Goal: Task Accomplishment & Management: Manage account settings

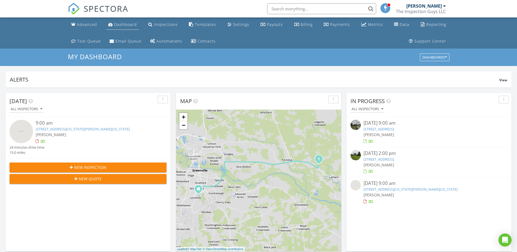
click at [126, 24] on div "Dashboard" at bounding box center [125, 24] width 23 height 5
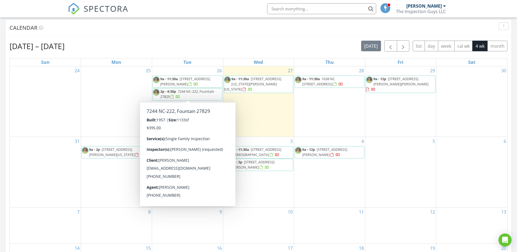
scroll to position [272, 0]
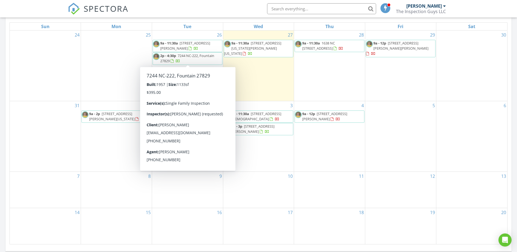
click at [324, 159] on div "4 9a - 12p 100 Sunrise Dr, DUDLEY 28333" at bounding box center [329, 136] width 71 height 70
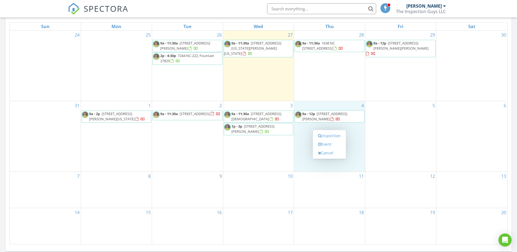
click at [254, 190] on div "10" at bounding box center [258, 190] width 71 height 36
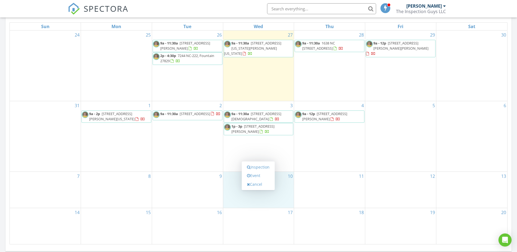
click at [205, 198] on div "9" at bounding box center [187, 190] width 71 height 36
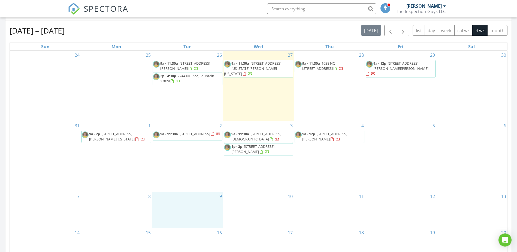
scroll to position [218, 0]
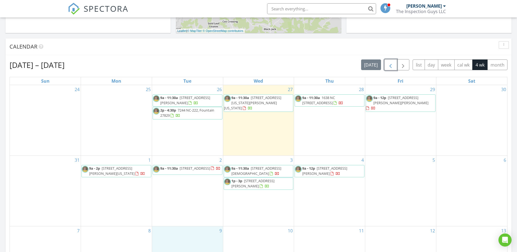
click at [391, 65] on span "button" at bounding box center [390, 65] width 7 height 7
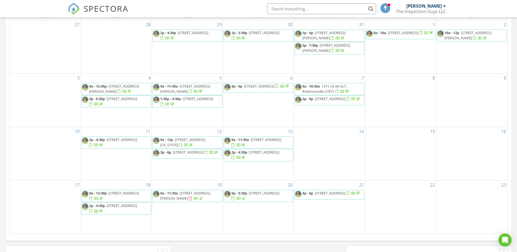
scroll to position [272, 0]
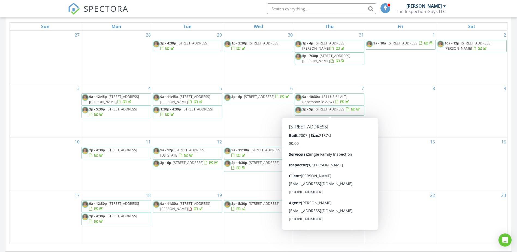
click at [318, 109] on span "2837 Autumn Blaze Ct, Greenville 27858" at bounding box center [330, 109] width 31 height 5
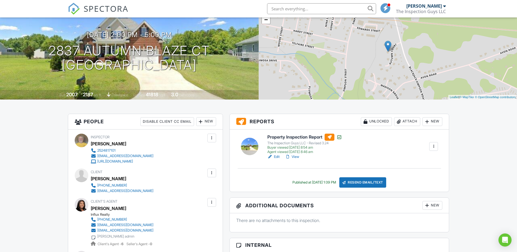
scroll to position [82, 0]
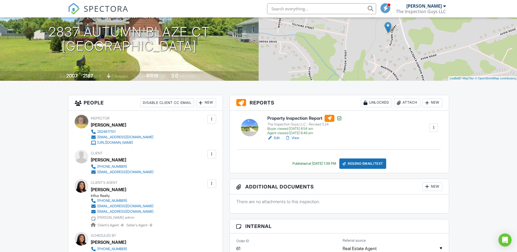
click at [118, 217] on div "[PERSON_NAME] admin" at bounding box center [115, 217] width 37 height 4
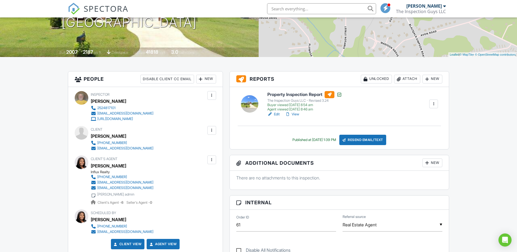
scroll to position [136, 0]
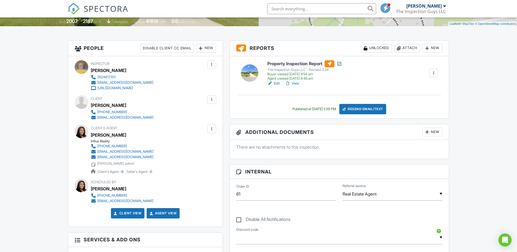
click at [117, 156] on div "[EMAIL_ADDRESS][DOMAIN_NAME]" at bounding box center [125, 157] width 56 height 4
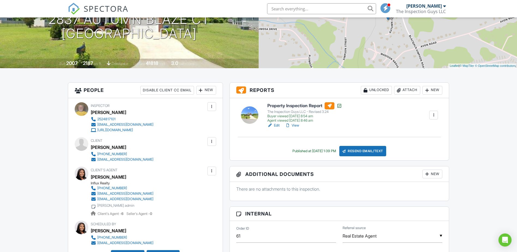
scroll to position [0, 0]
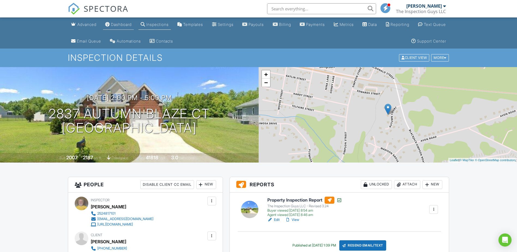
click at [125, 24] on div "Dashboard" at bounding box center [121, 24] width 21 height 5
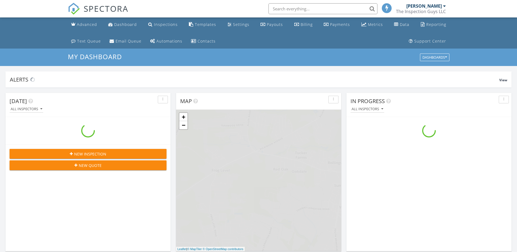
scroll to position [504, 525]
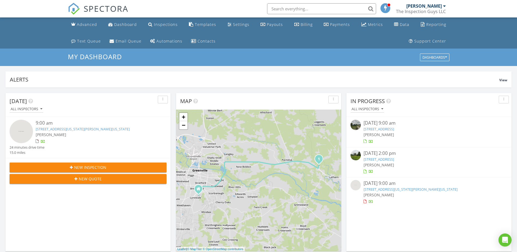
click at [380, 129] on link "3652 Highland Dr, Ayden, NC 28513" at bounding box center [378, 128] width 31 height 5
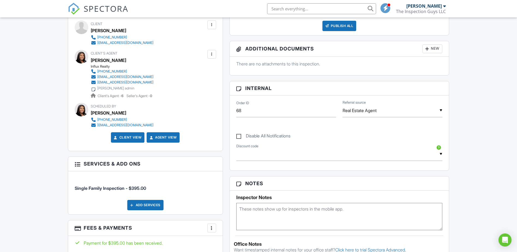
scroll to position [218, 0]
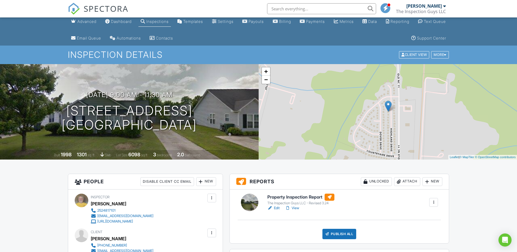
scroll to position [0, 0]
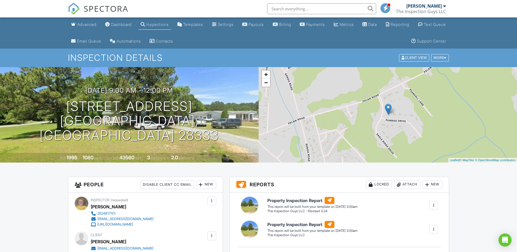
click at [129, 24] on div "Dashboard" at bounding box center [121, 24] width 21 height 5
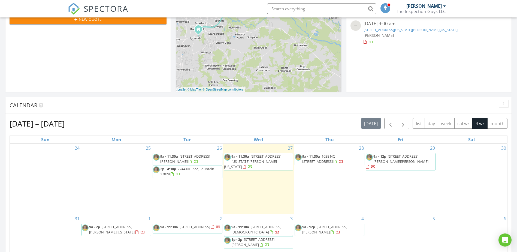
scroll to position [147, 0]
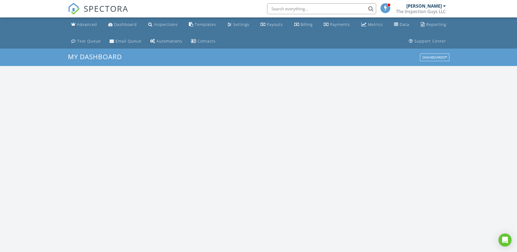
scroll to position [504, 525]
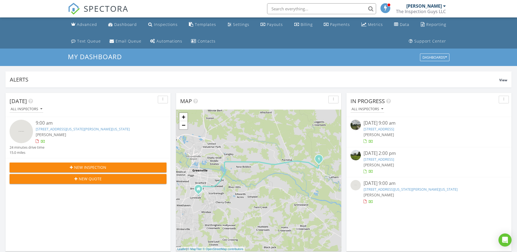
click at [382, 158] on link "[STREET_ADDRESS]" at bounding box center [378, 159] width 31 height 5
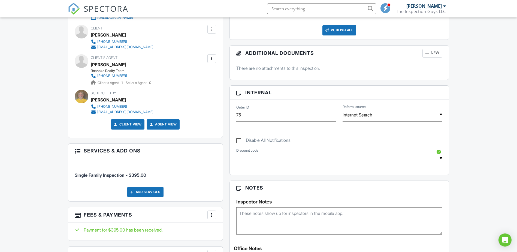
scroll to position [109, 0]
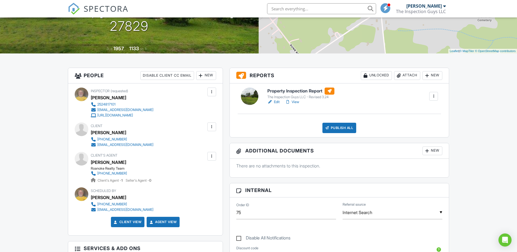
click at [275, 99] on link "Edit" at bounding box center [273, 101] width 12 height 5
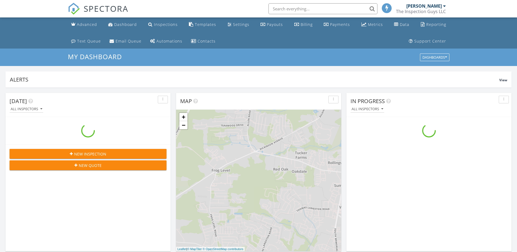
scroll to position [504, 525]
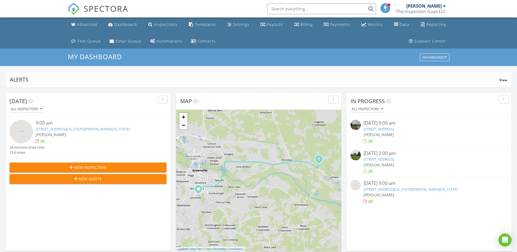
click at [383, 159] on link "7244 NC-222, Fountain, NC 27829" at bounding box center [378, 159] width 31 height 5
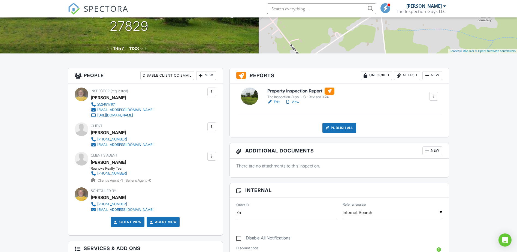
click at [293, 102] on link "View" at bounding box center [292, 101] width 14 height 5
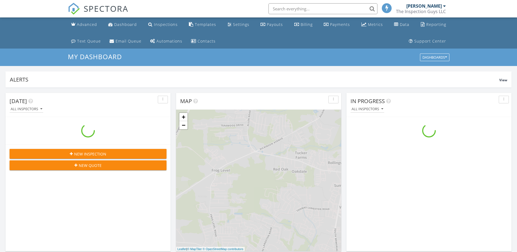
scroll to position [504, 525]
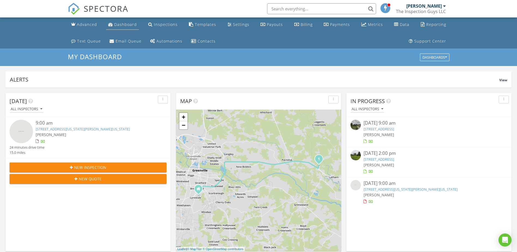
click at [124, 25] on div "Dashboard" at bounding box center [125, 24] width 23 height 5
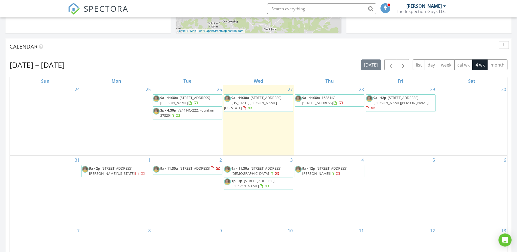
scroll to position [300, 0]
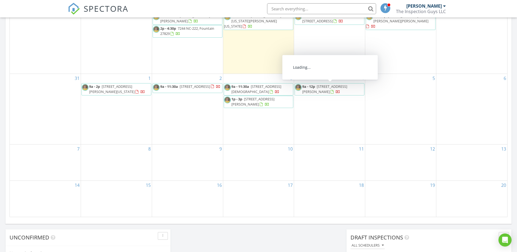
click at [328, 86] on span "[STREET_ADDRESS][PERSON_NAME]" at bounding box center [324, 89] width 45 height 10
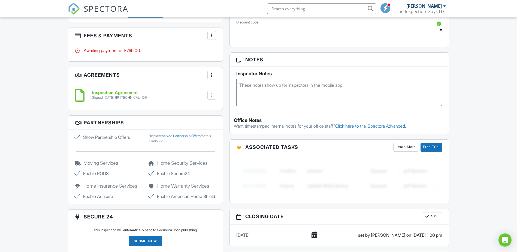
scroll to position [300, 0]
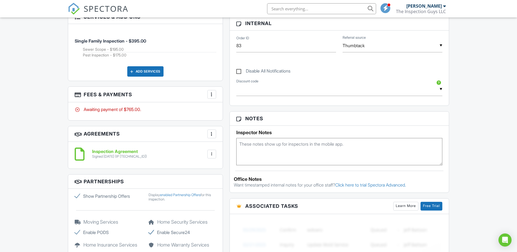
click at [211, 94] on div at bounding box center [211, 94] width 5 height 5
click at [166, 96] on h3 "Fees & Payments More Edit Fees & Payments Add Services View Invoice Paid In Full" at bounding box center [145, 95] width 154 height 16
click at [167, 96] on h3 "Fees & Payments More Edit Fees & Payments Add Services View Invoice Paid In Full" at bounding box center [145, 95] width 154 height 16
drag, startPoint x: 83, startPoint y: 50, endPoint x: 140, endPoint y: 57, distance: 57.7
click at [140, 57] on ul "Sewer Scope - $195.00 Pest Inspection - $175.00" at bounding box center [149, 52] width 133 height 11
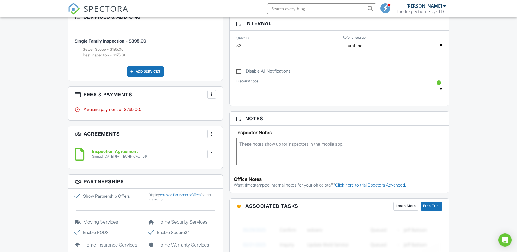
click at [140, 57] on li "Pest Inspection - $175.00" at bounding box center [149, 54] width 133 height 5
click at [182, 46] on li "Single Family Inspection - $395.00 Sewer Scope - $195.00 Pest Inspection - $175…" at bounding box center [145, 45] width 141 height 34
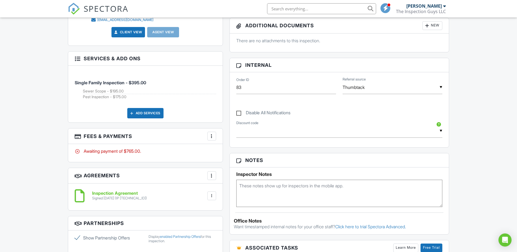
scroll to position [245, 0]
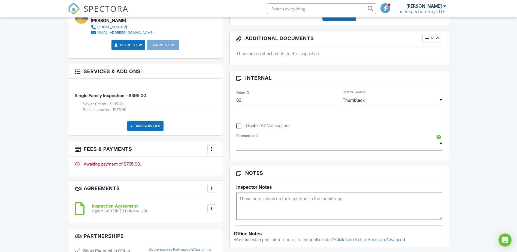
click at [490, 166] on div "Advanced Dashboard Inspections Templates Settings Payouts Billing Payments Metr…" at bounding box center [258, 178] width 517 height 812
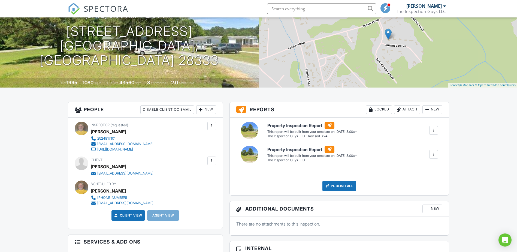
scroll to position [0, 0]
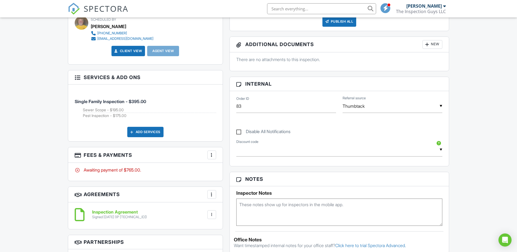
scroll to position [245, 0]
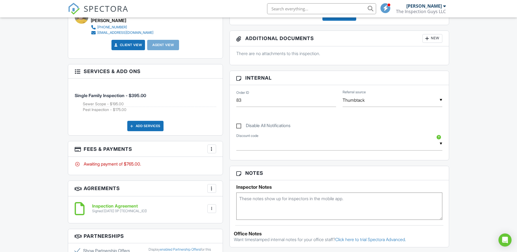
click at [465, 144] on div "Advanced Dashboard Inspections Templates Settings Payouts Billing Payments Metr…" at bounding box center [258, 178] width 517 height 812
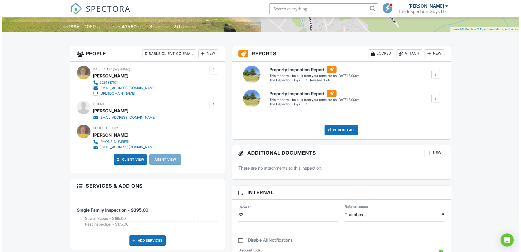
scroll to position [114, 0]
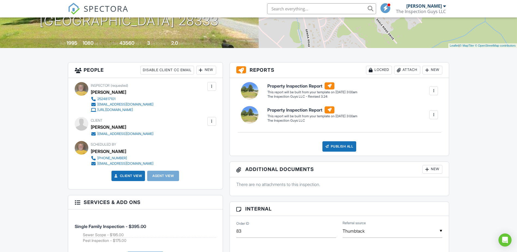
click at [206, 70] on div "New" at bounding box center [206, 70] width 20 height 9
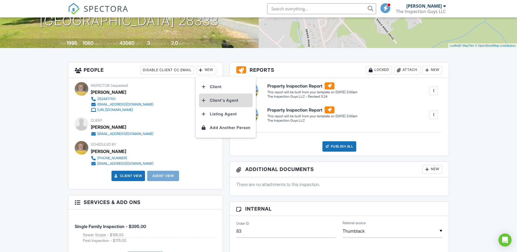
click at [227, 99] on li "Client's Agent" at bounding box center [226, 100] width 54 height 14
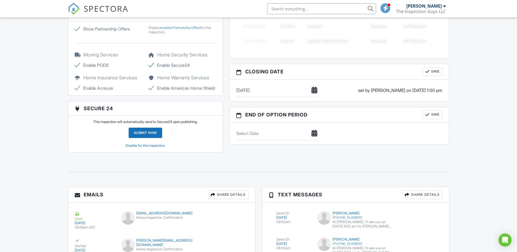
scroll to position [506, 0]
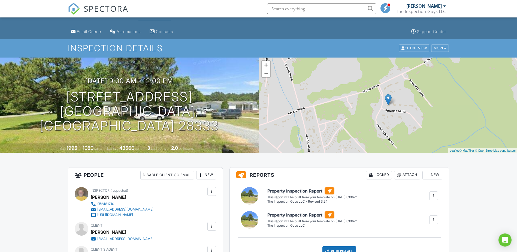
scroll to position [65, 0]
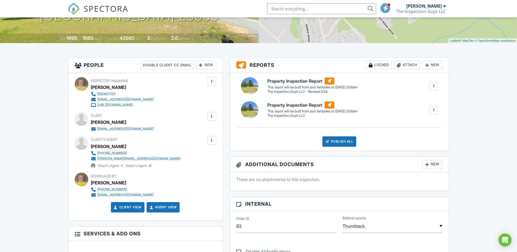
scroll to position [174, 0]
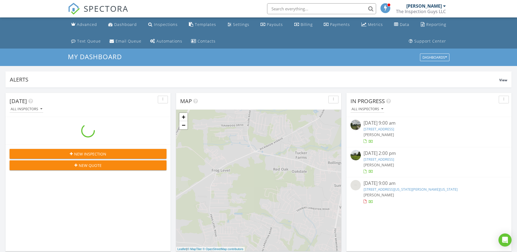
scroll to position [504, 525]
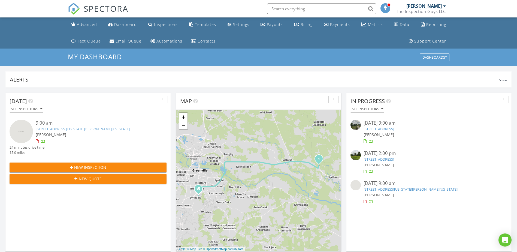
click at [394, 158] on link "[STREET_ADDRESS]" at bounding box center [378, 159] width 31 height 5
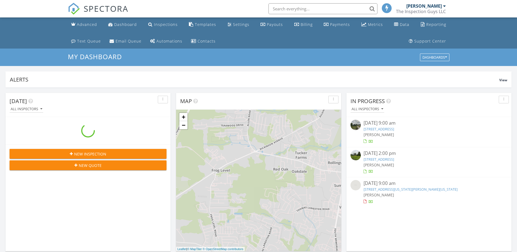
scroll to position [504, 525]
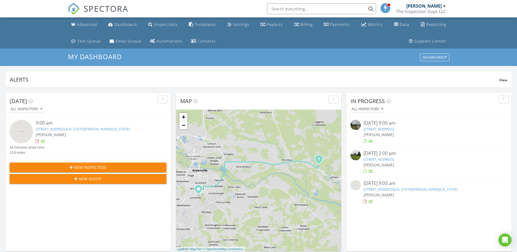
click at [44, 127] on link "[STREET_ADDRESS][US_STATE][PERSON_NAME][US_STATE]" at bounding box center [83, 128] width 94 height 5
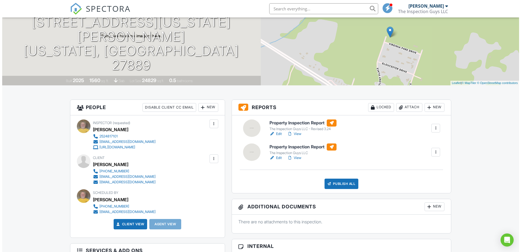
scroll to position [82, 0]
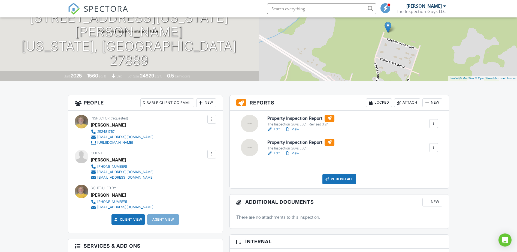
click at [212, 154] on div at bounding box center [211, 153] width 5 height 5
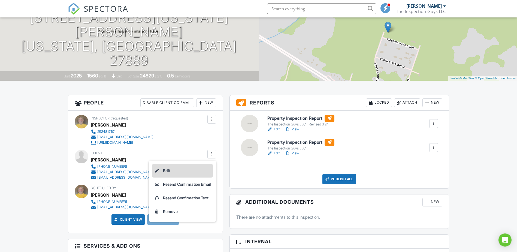
click at [173, 170] on li "Edit" at bounding box center [182, 171] width 61 height 14
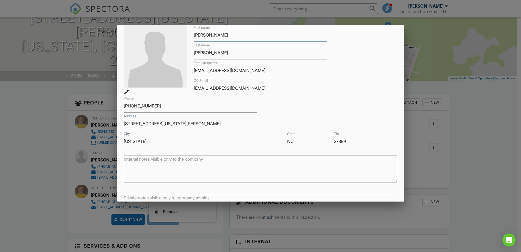
scroll to position [73, 0]
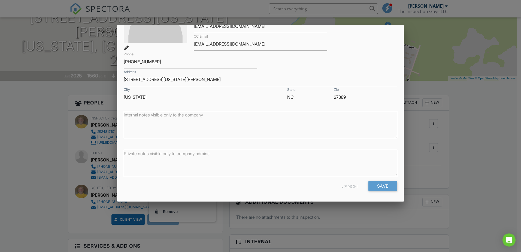
click at [345, 185] on div "Cancel" at bounding box center [350, 186] width 17 height 10
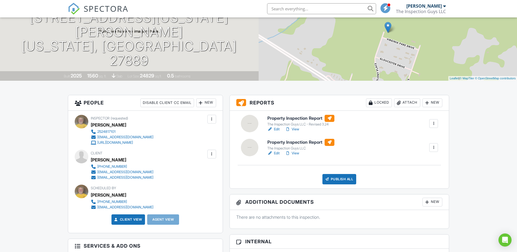
click at [432, 147] on div at bounding box center [433, 147] width 5 height 5
click at [416, 189] on div "Delete" at bounding box center [417, 190] width 11 height 6
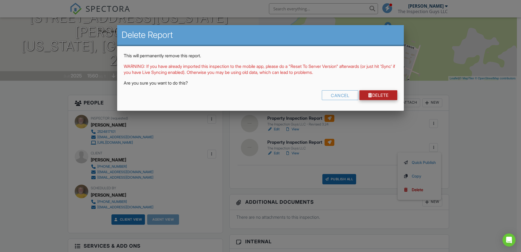
click at [372, 94] on link "Delete" at bounding box center [378, 95] width 38 height 10
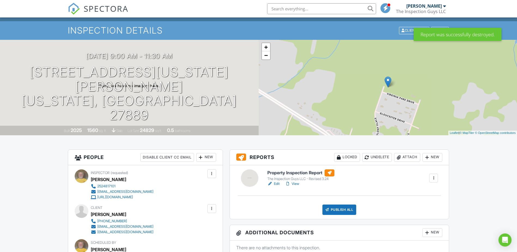
click at [376, 87] on div "+ − Leaflet | © MapTiler © OpenStreetMap contributors" at bounding box center [388, 87] width 259 height 95
click at [428, 35] on div "Report was successfully destroyed." at bounding box center [458, 34] width 88 height 13
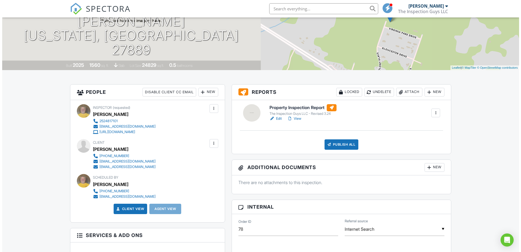
scroll to position [109, 0]
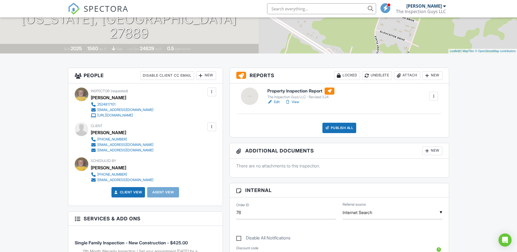
click at [433, 96] on div at bounding box center [433, 95] width 5 height 5
click at [432, 95] on div at bounding box center [433, 95] width 5 height 5
click at [433, 75] on div "New" at bounding box center [432, 75] width 20 height 9
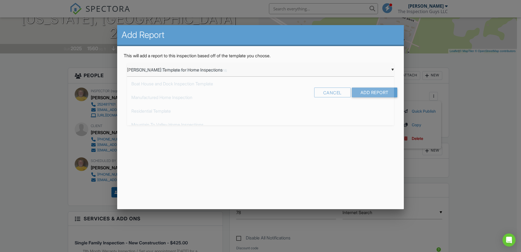
click at [392, 69] on div "▼ Ben Gromicko's Template for Home Inspections Ben Gromicko's Template for Home…" at bounding box center [260, 69] width 267 height 13
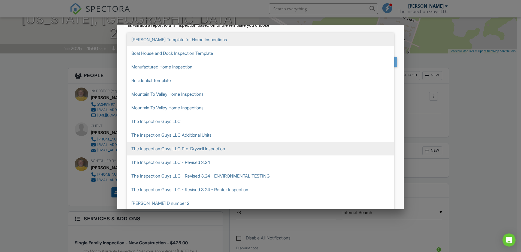
scroll to position [31, 0]
click at [182, 148] on span "The Inspection Guys LLC Pre-Drywall Inspection" at bounding box center [260, 148] width 267 height 14
type input "The Inspection Guys LLC Pre-Drywall Inspection"
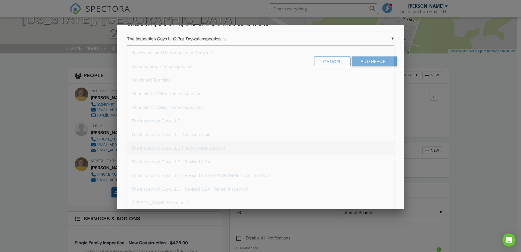
scroll to position [0, 0]
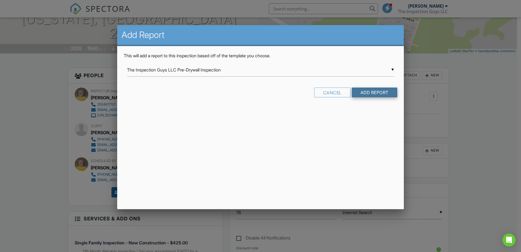
click at [367, 91] on input "Add Report" at bounding box center [374, 92] width 45 height 10
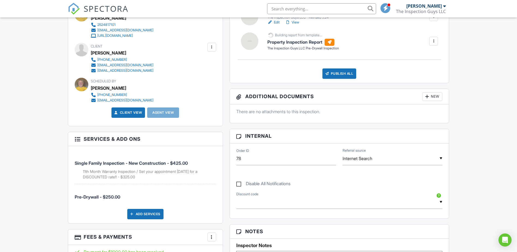
scroll to position [136, 0]
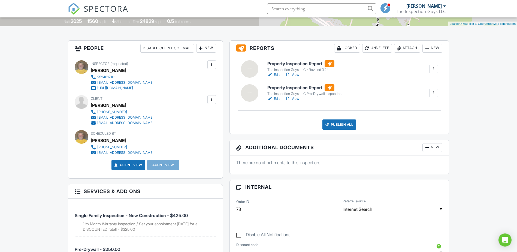
click at [275, 98] on link "Edit" at bounding box center [273, 98] width 12 height 5
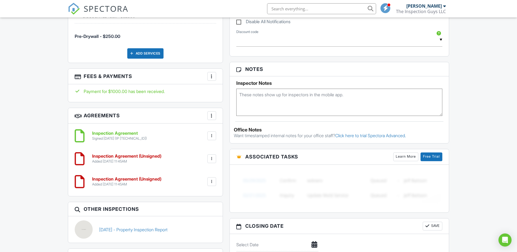
scroll to position [354, 0]
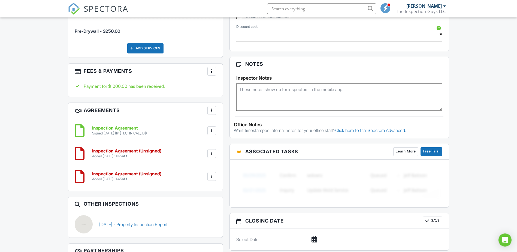
click at [308, 98] on textarea at bounding box center [339, 96] width 206 height 27
click at [241, 87] on textarea "agent called and added herself to inspection. Get client consent to share report" at bounding box center [339, 96] width 206 height 27
click at [318, 97] on textarea "Agent called and added herself to inspection. Get client consent to share report" at bounding box center [339, 96] width 206 height 27
type textarea "Agent called and added herself to inspection. Get client consent to share repor…"
click at [488, 82] on div "Advanced Dashboard Inspections Templates Settings Payouts Billing Payments Metr…" at bounding box center [258, 173] width 517 height 1021
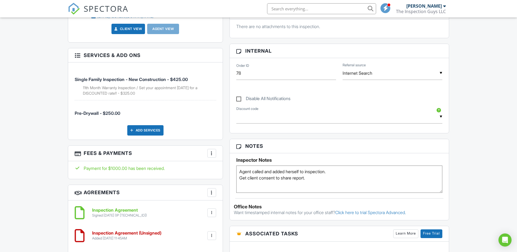
scroll to position [272, 0]
drag, startPoint x: 269, startPoint y: 175, endPoint x: 362, endPoint y: 170, distance: 93.6
click at [368, 169] on textarea "Agent called and added herself to inspection. Get client consent to share repor…" at bounding box center [339, 178] width 206 height 27
drag, startPoint x: 238, startPoint y: 171, endPoint x: 294, endPoint y: 180, distance: 56.8
click at [333, 176] on textarea "Agent called and added herself to inspection. Get client consent to share repor…" at bounding box center [339, 178] width 206 height 27
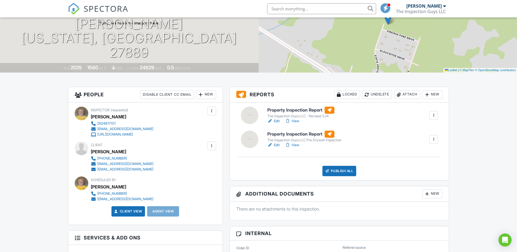
scroll to position [0, 0]
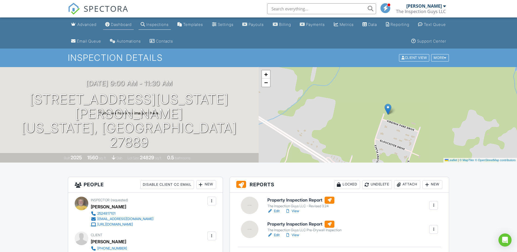
click at [131, 24] on div "Dashboard" at bounding box center [121, 24] width 21 height 5
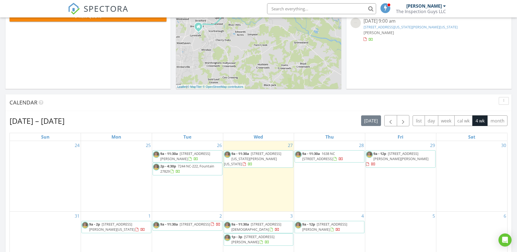
scroll to position [163, 0]
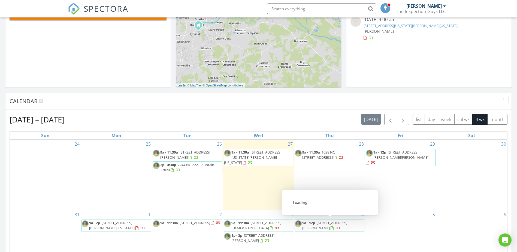
click at [332, 226] on span "9a - 12p 100 Sunrise Dr, DUDLEY 28333" at bounding box center [329, 225] width 69 height 11
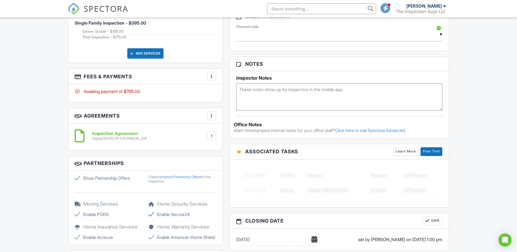
click at [282, 99] on textarea at bounding box center [339, 96] width 206 height 27
paste textarea "Agent called and added herself to inspection. Get client consent to share repor…"
type textarea "Agent called and added herself to inspection. Get client consent to share repor…"
click at [500, 114] on div "Advanced Dashboard Inspections Templates Settings Payouts Billing Payments Metr…" at bounding box center [258, 123] width 517 height 921
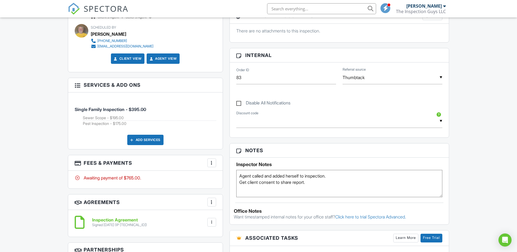
scroll to position [240, 0]
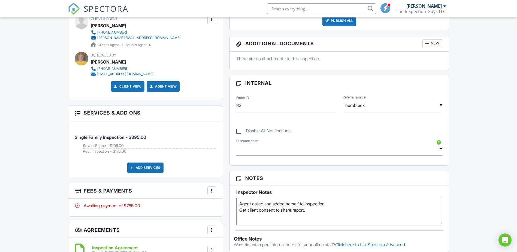
click at [440, 148] on input "text" at bounding box center [339, 148] width 206 height 13
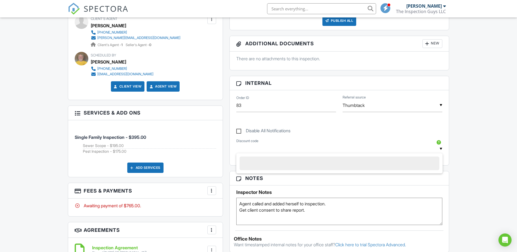
click at [440, 148] on input "text" at bounding box center [339, 148] width 206 height 13
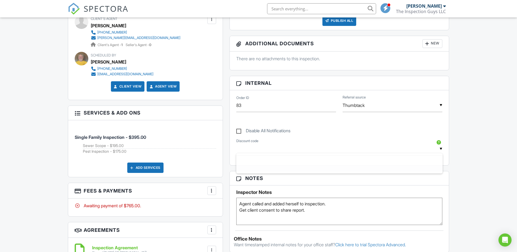
click at [342, 138] on div "Disable All Notifications" at bounding box center [339, 127] width 213 height 20
click at [489, 132] on div "Advanced Dashboard Inspections Templates Settings Payouts Billing Payments Metr…" at bounding box center [258, 237] width 517 height 921
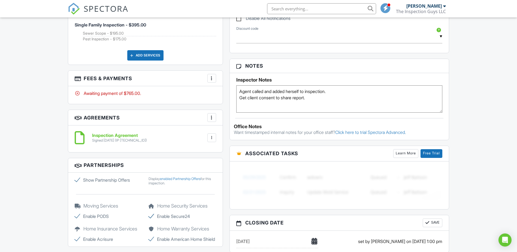
scroll to position [300, 0]
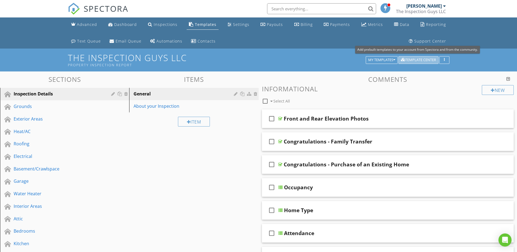
click at [417, 59] on div "Template Center" at bounding box center [418, 60] width 35 height 4
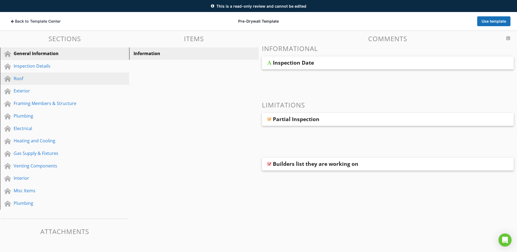
click at [31, 79] on div "Roof" at bounding box center [59, 78] width 90 height 7
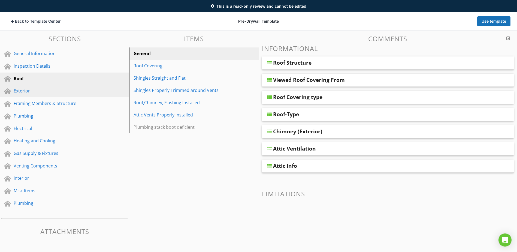
click at [20, 90] on div "Exterior" at bounding box center [59, 90] width 90 height 7
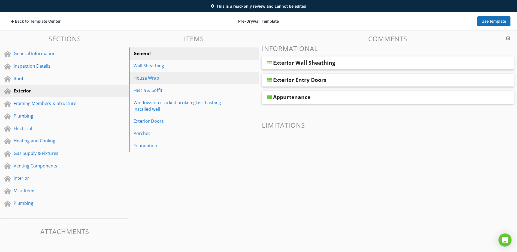
click at [163, 78] on div "House Wrap" at bounding box center [184, 78] width 102 height 7
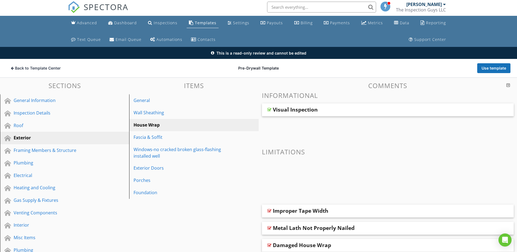
scroll to position [1, 0]
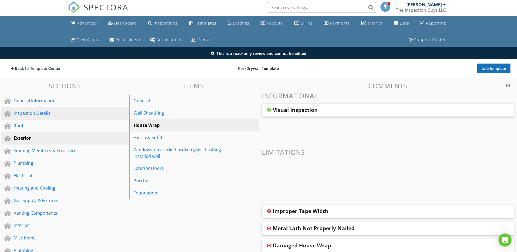
click at [23, 113] on div "Inspection Details" at bounding box center [59, 113] width 90 height 7
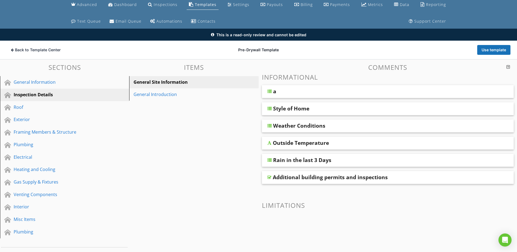
scroll to position [29, 0]
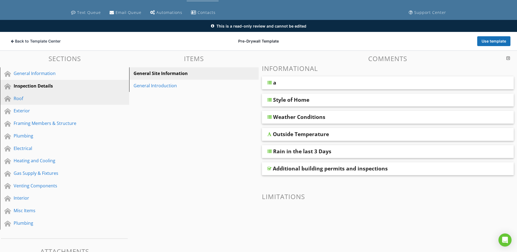
click at [14, 99] on div "Roof" at bounding box center [59, 98] width 90 height 7
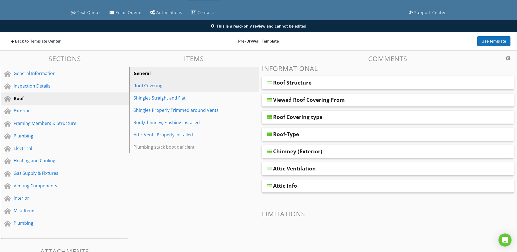
click at [143, 86] on div "Roof Covering" at bounding box center [184, 85] width 102 height 7
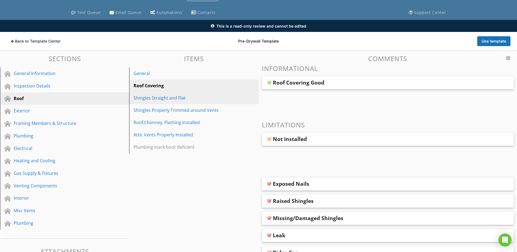
click at [148, 98] on div "Shingles Straight and Flat" at bounding box center [184, 98] width 102 height 7
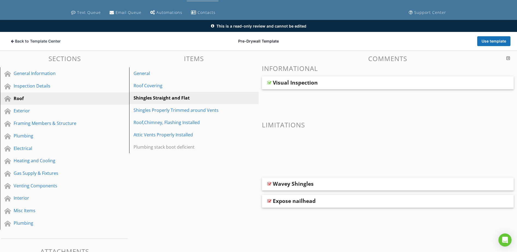
drag, startPoint x: 362, startPoint y: 79, endPoint x: 354, endPoint y: 80, distance: 8.2
click at [362, 80] on div "Visual Inspection" at bounding box center [388, 82] width 252 height 13
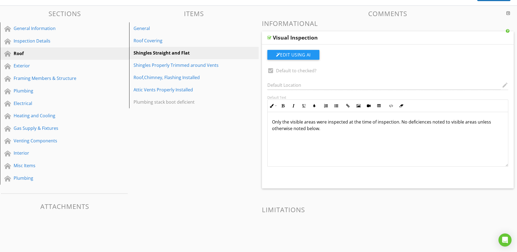
scroll to position [83, 0]
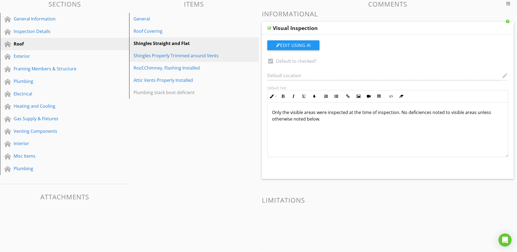
click at [174, 57] on div "Shingles Properly Trimmed around Vents" at bounding box center [184, 55] width 102 height 7
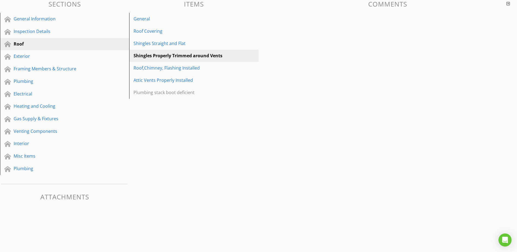
scroll to position [48, 0]
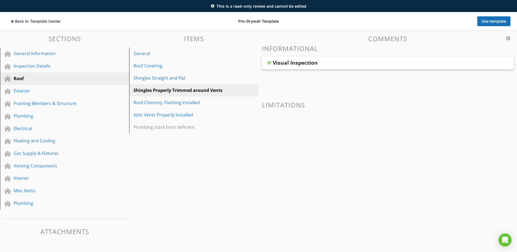
click at [336, 62] on div "Visual Inspection" at bounding box center [363, 62] width 181 height 7
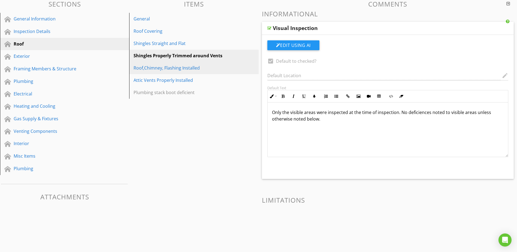
click at [150, 68] on div "Roof,Chimney, Flashing Installed" at bounding box center [184, 68] width 102 height 7
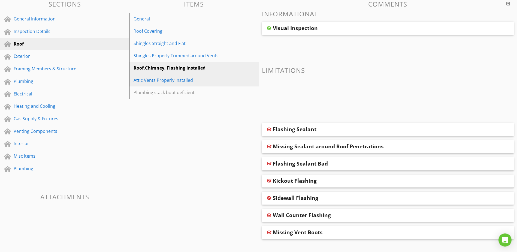
click at [169, 78] on div "Attic Vents Properly Installed" at bounding box center [184, 80] width 102 height 7
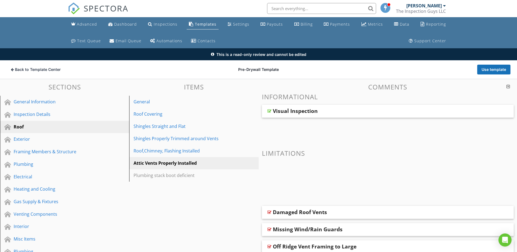
scroll to position [0, 0]
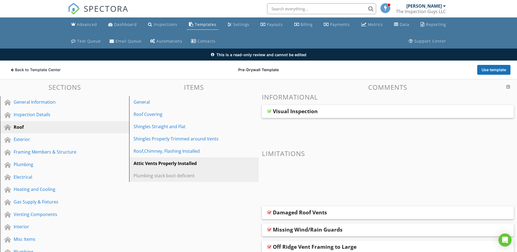
click at [165, 176] on div "Plumbing stack boot deficient" at bounding box center [184, 175] width 102 height 7
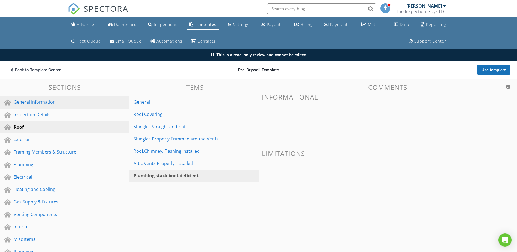
click at [35, 101] on div "General Information" at bounding box center [59, 102] width 90 height 7
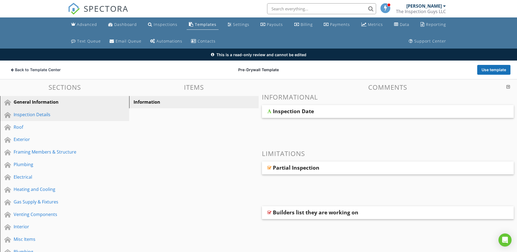
click at [20, 112] on div "Inspection Details" at bounding box center [59, 114] width 90 height 7
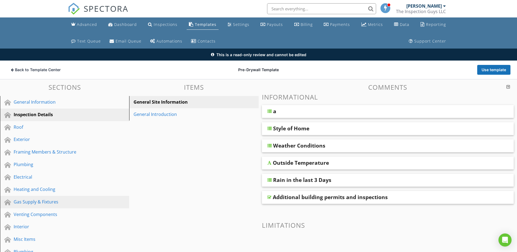
click at [29, 201] on div "Gas Supply & Fixtures" at bounding box center [59, 201] width 90 height 7
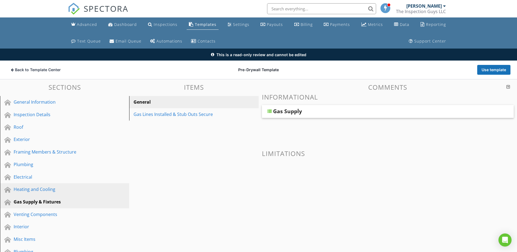
click at [44, 190] on div "Heating and Cooling" at bounding box center [59, 189] width 90 height 7
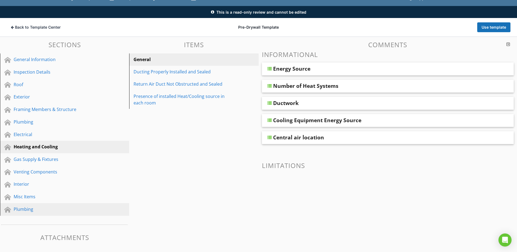
scroll to position [48, 0]
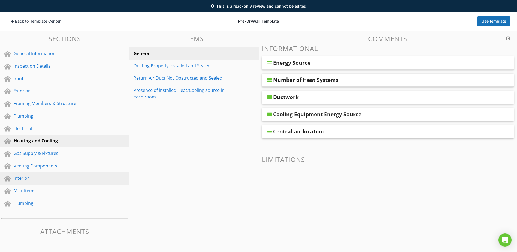
click at [29, 178] on div "Interior" at bounding box center [59, 178] width 90 height 7
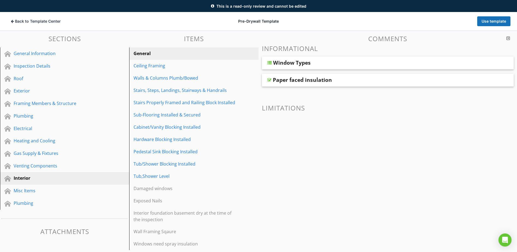
click at [327, 62] on div "Window Types" at bounding box center [363, 62] width 181 height 7
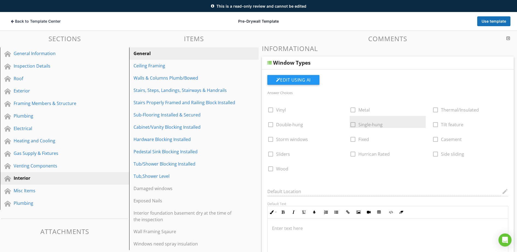
click at [353, 126] on div "check_box_outline_blank Single-hung" at bounding box center [388, 122] width 76 height 12
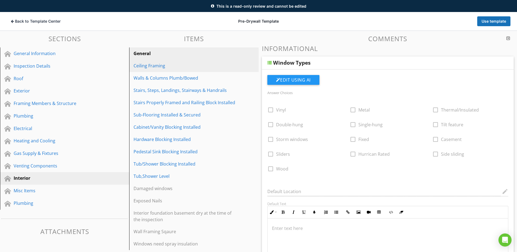
click at [149, 67] on div "Ceiling Framing" at bounding box center [184, 65] width 102 height 7
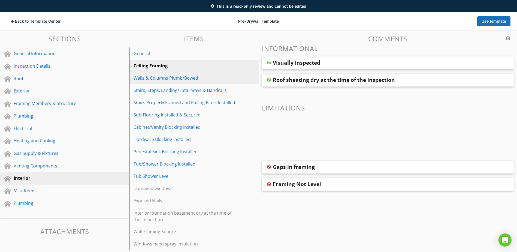
click at [163, 78] on div "Walls & Columns Plumb/Bowed" at bounding box center [184, 78] width 102 height 7
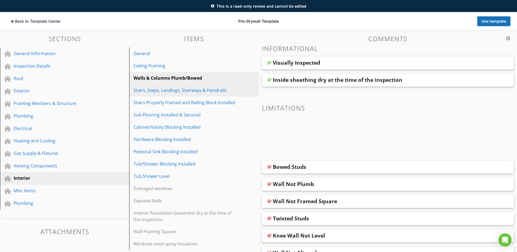
click at [176, 90] on div "Stairs, Steps, Landings, Stairways & Handrails" at bounding box center [184, 90] width 102 height 7
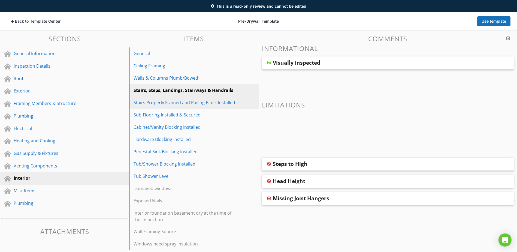
click at [172, 102] on div "Stairs Properly Framed and Railing Block Installed" at bounding box center [184, 102] width 102 height 7
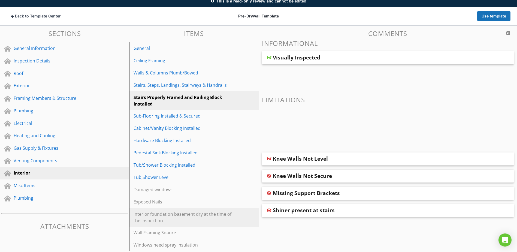
scroll to position [58, 0]
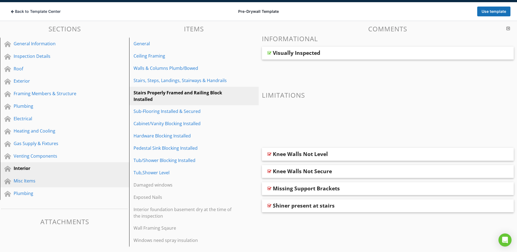
click at [35, 180] on div "Misc Items" at bounding box center [59, 180] width 90 height 7
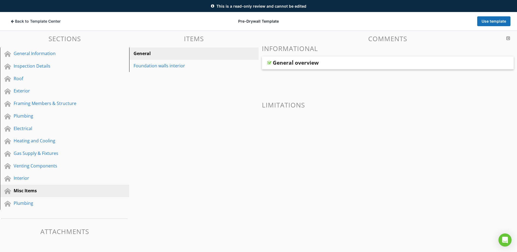
scroll to position [48, 0]
click at [38, 201] on div "Plumbing" at bounding box center [59, 203] width 90 height 7
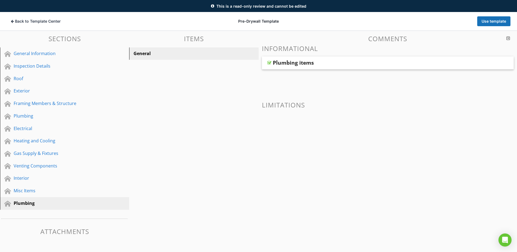
click at [331, 62] on div "Plumbing items" at bounding box center [363, 62] width 181 height 7
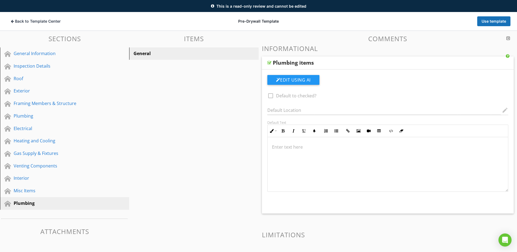
scroll to position [57, 0]
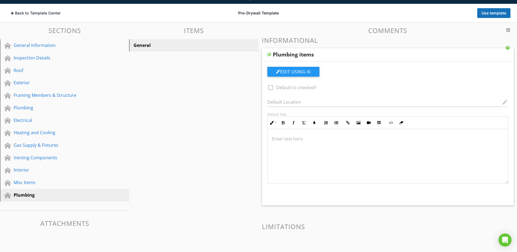
click at [329, 33] on h3 "Comments" at bounding box center [388, 30] width 252 height 7
click at [38, 95] on div "Framing Members & Structure" at bounding box center [59, 95] width 90 height 7
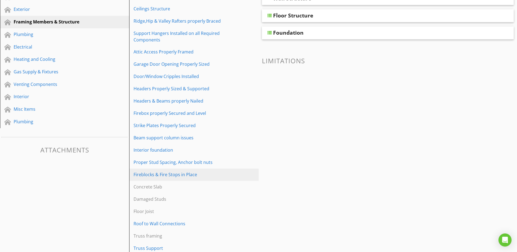
scroll to position [138, 0]
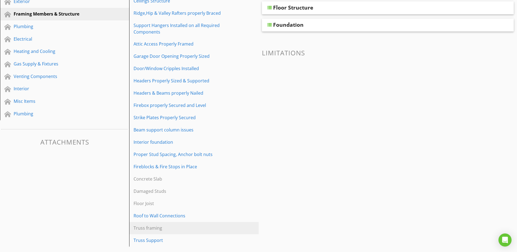
click at [159, 228] on div "Truss framing" at bounding box center [184, 227] width 102 height 7
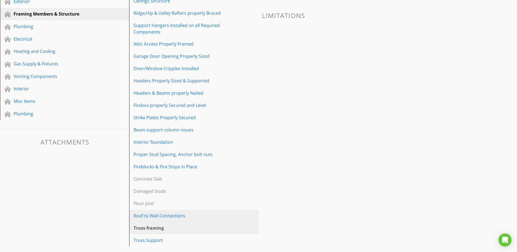
click at [161, 215] on div "Roof to Wall Connections" at bounding box center [184, 215] width 102 height 7
click at [149, 225] on div "Truss framing" at bounding box center [184, 227] width 102 height 7
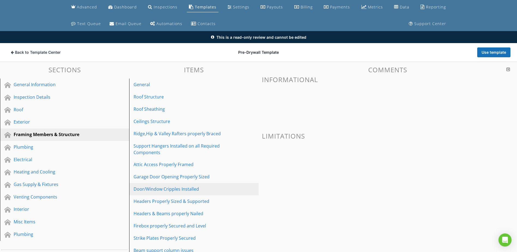
scroll to position [27, 0]
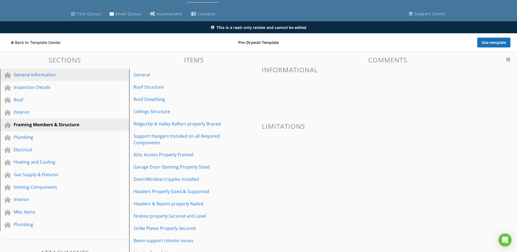
click at [50, 74] on div "General Information" at bounding box center [59, 74] width 90 height 7
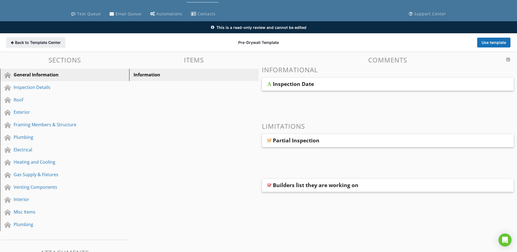
click at [22, 44] on span "Back to Template Center" at bounding box center [38, 42] width 46 height 5
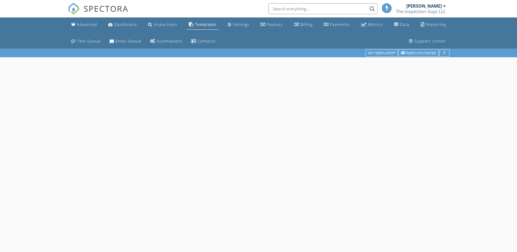
scroll to position [48, 0]
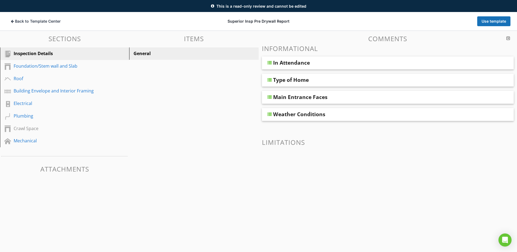
click at [287, 62] on div "In Attendance" at bounding box center [291, 62] width 37 height 7
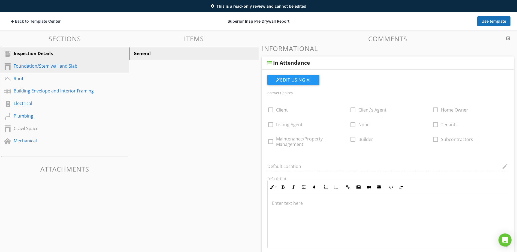
click at [29, 64] on div "Foundation/Stem wall and Slab" at bounding box center [59, 66] width 90 height 7
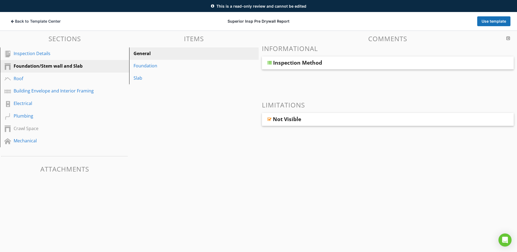
click at [310, 62] on div "Inspection Method" at bounding box center [297, 62] width 49 height 7
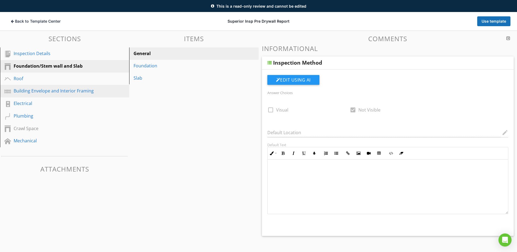
click at [63, 91] on div "Building Envelope and Interior Framing" at bounding box center [59, 90] width 90 height 7
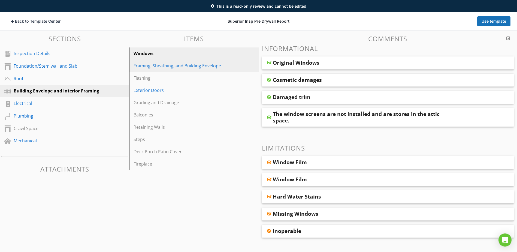
click at [175, 67] on div "Framing, Sheathing, and Building Envelope" at bounding box center [184, 65] width 102 height 7
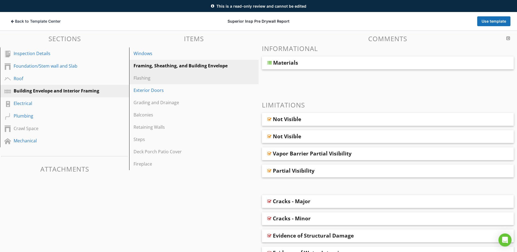
click at [161, 80] on div "Flashing" at bounding box center [184, 78] width 102 height 7
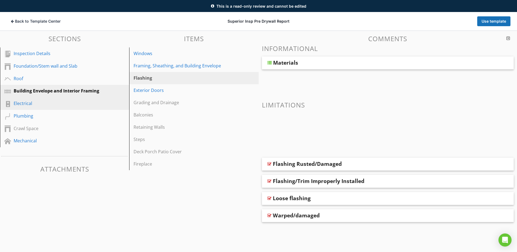
click at [31, 100] on div "Electrical" at bounding box center [59, 103] width 90 height 7
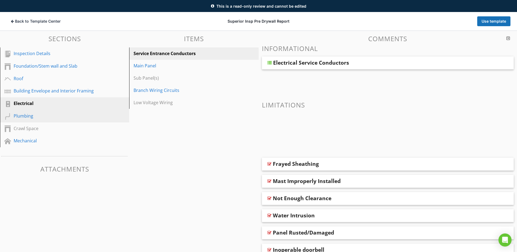
click at [20, 117] on div "Plumbing" at bounding box center [59, 116] width 90 height 7
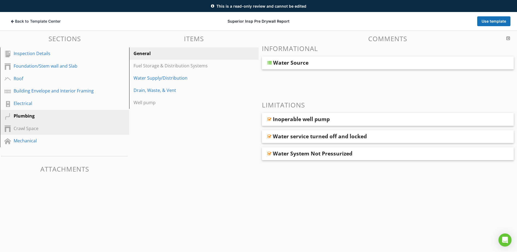
click at [20, 129] on div "Crawl Space" at bounding box center [59, 128] width 90 height 7
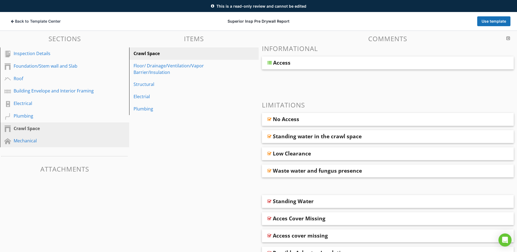
click at [31, 141] on div "Mechanical" at bounding box center [59, 140] width 90 height 7
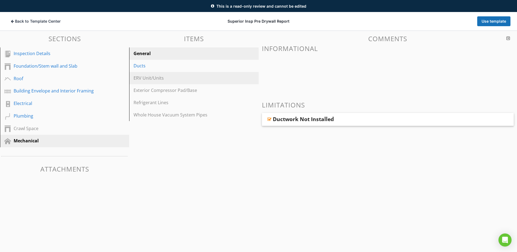
click at [148, 77] on div "ERV Unit/Units" at bounding box center [184, 78] width 102 height 7
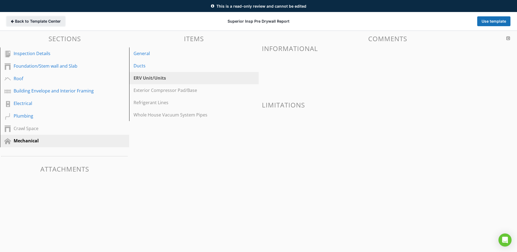
click at [42, 20] on span "Back to Template Center" at bounding box center [38, 21] width 46 height 5
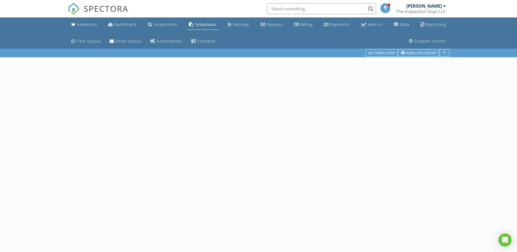
scroll to position [48, 0]
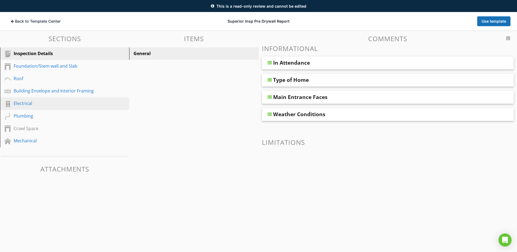
click at [29, 103] on div "Electrical" at bounding box center [59, 103] width 90 height 7
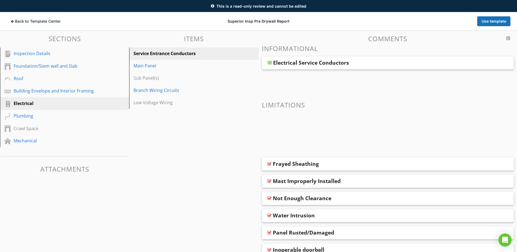
click at [336, 61] on div "Electrical Service Conductors" at bounding box center [311, 62] width 76 height 7
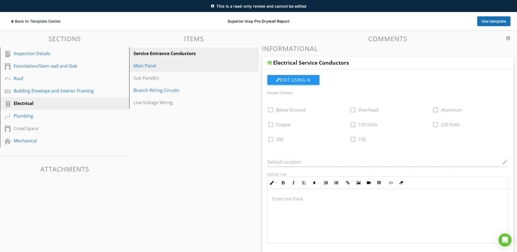
click at [145, 65] on div "Main Panel" at bounding box center [184, 65] width 102 height 7
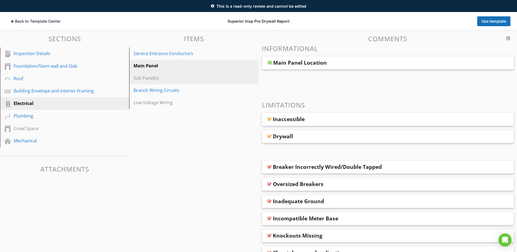
click at [144, 76] on div "Sub Panel(s)" at bounding box center [184, 78] width 102 height 7
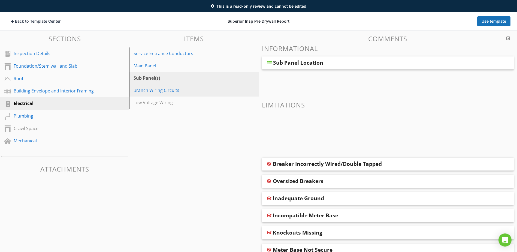
click at [145, 88] on div "Branch Wiring Circuits" at bounding box center [184, 90] width 102 height 7
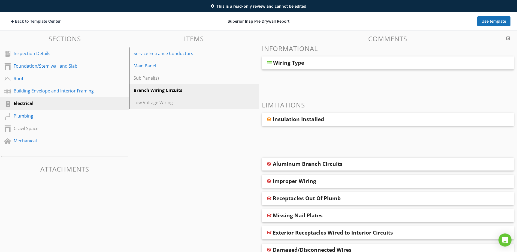
click at [143, 101] on div "Low Voltage Wiring" at bounding box center [184, 102] width 102 height 7
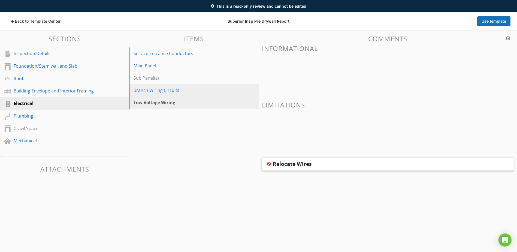
click at [155, 92] on div "Branch Wiring Circuits" at bounding box center [184, 90] width 102 height 7
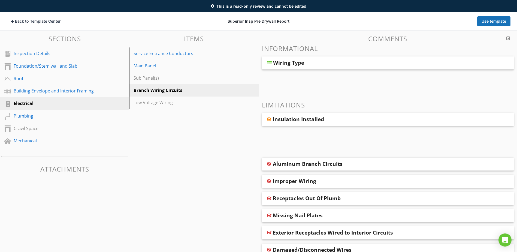
click at [321, 66] on div "Wiring Type" at bounding box center [363, 62] width 181 height 7
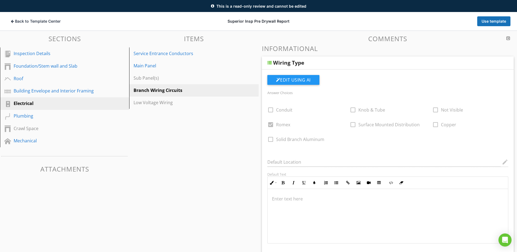
click at [35, 119] on div "Plumbing" at bounding box center [59, 116] width 90 height 7
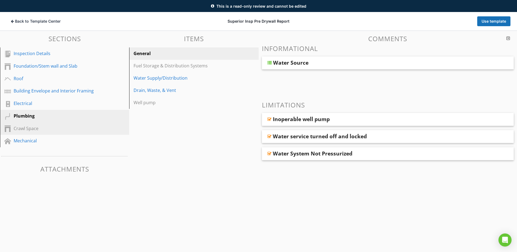
click at [26, 127] on div "Crawl Space" at bounding box center [59, 128] width 90 height 7
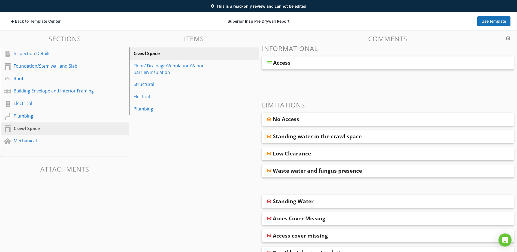
click at [327, 65] on div "Access" at bounding box center [363, 62] width 181 height 7
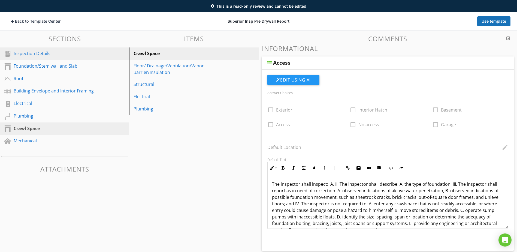
click at [29, 54] on div "Inspection Details" at bounding box center [59, 53] width 90 height 7
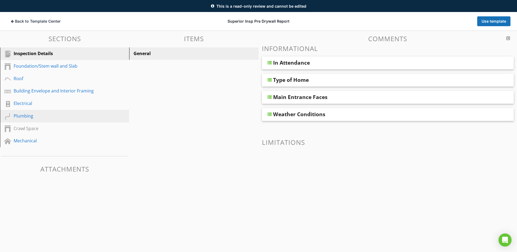
click at [28, 113] on div "Plumbing" at bounding box center [59, 116] width 90 height 7
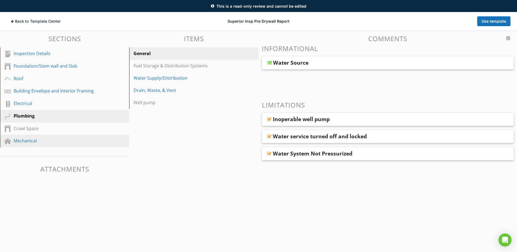
click at [31, 139] on div "Mechanical" at bounding box center [59, 140] width 90 height 7
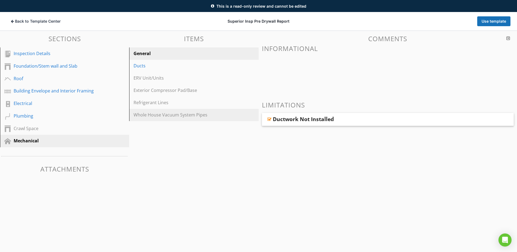
click at [174, 114] on div "Whole House Vacuum System Pipes" at bounding box center [184, 114] width 102 height 7
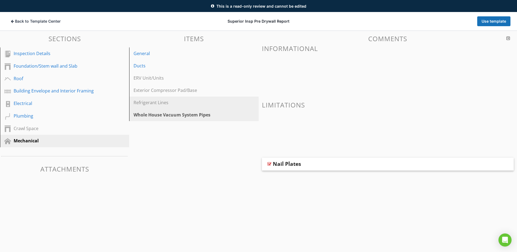
click at [146, 98] on link "Refrigerant Lines" at bounding box center [194, 102] width 127 height 12
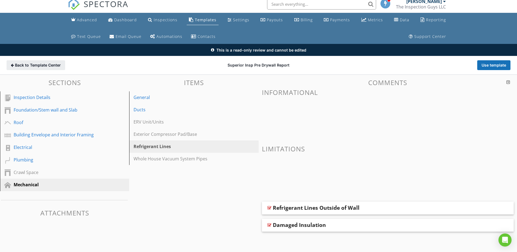
scroll to position [0, 0]
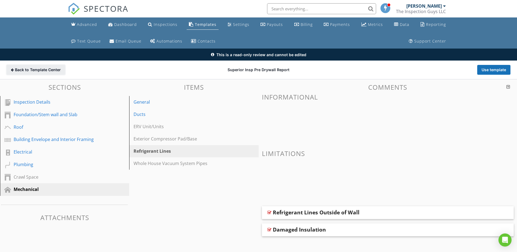
click at [33, 69] on span "Back to Template Center" at bounding box center [38, 69] width 46 height 5
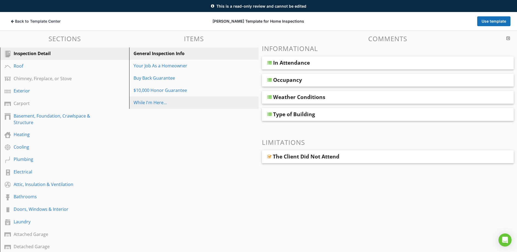
click at [146, 102] on div "While I'm Here..." at bounding box center [184, 102] width 102 height 7
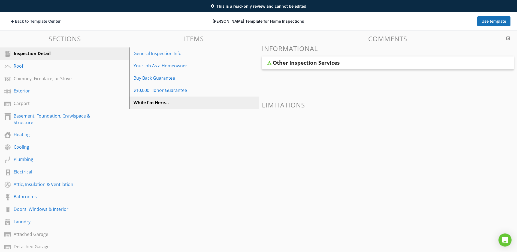
click at [289, 63] on div "Other Inspection Services" at bounding box center [306, 62] width 67 height 7
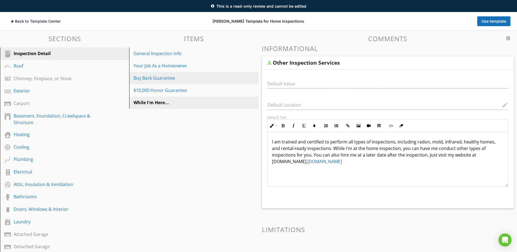
click at [162, 78] on div "Buy Back Guarantee" at bounding box center [184, 78] width 102 height 7
type textarea "<p>I am trained and certified to perform all types of inspections, including ra…"
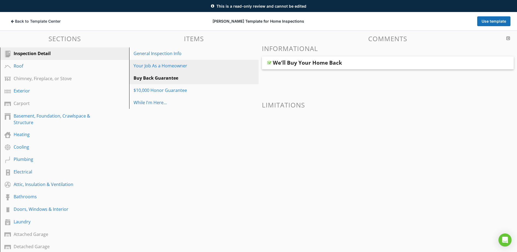
click at [159, 65] on div "Your Job As a Homeowner" at bounding box center [184, 65] width 102 height 7
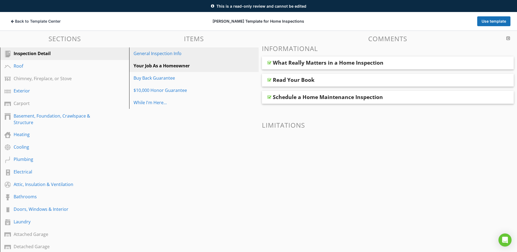
click at [167, 53] on div "General Inspection Info" at bounding box center [184, 53] width 102 height 7
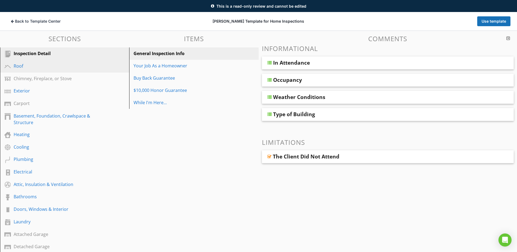
click at [19, 66] on div "Roof" at bounding box center [59, 66] width 90 height 7
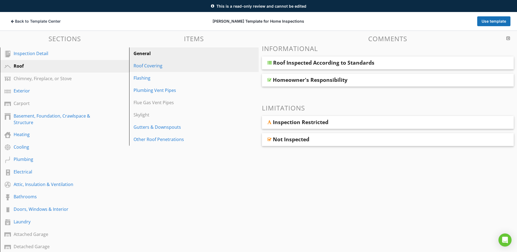
click at [155, 66] on div "Roof Covering" at bounding box center [184, 65] width 102 height 7
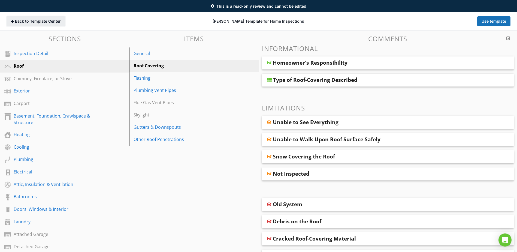
click at [29, 20] on span "Back to Template Center" at bounding box center [38, 21] width 46 height 5
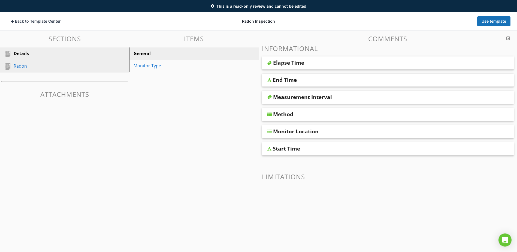
click at [24, 65] on div "Radon" at bounding box center [59, 66] width 90 height 7
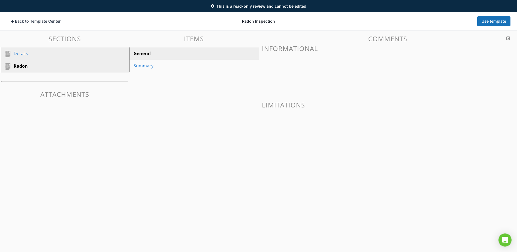
click at [21, 53] on div "Details" at bounding box center [59, 53] width 90 height 7
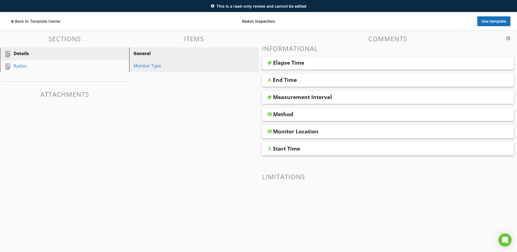
click at [145, 66] on div "Monitor Type" at bounding box center [184, 65] width 102 height 7
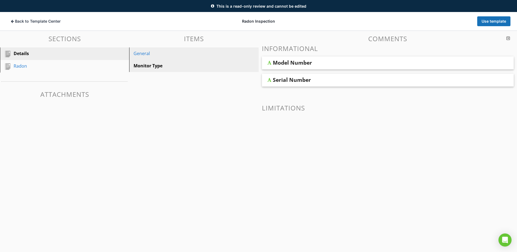
click at [156, 53] on div "General" at bounding box center [184, 53] width 102 height 7
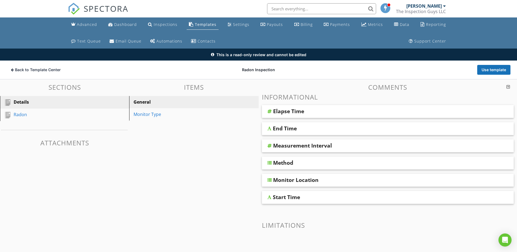
scroll to position [27, 0]
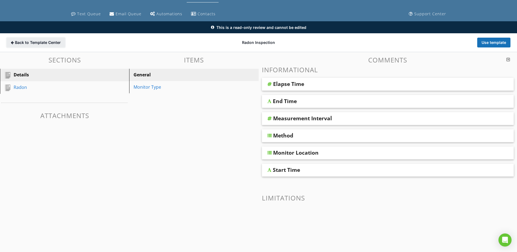
click at [48, 42] on span "Back to Template Center" at bounding box center [38, 42] width 46 height 5
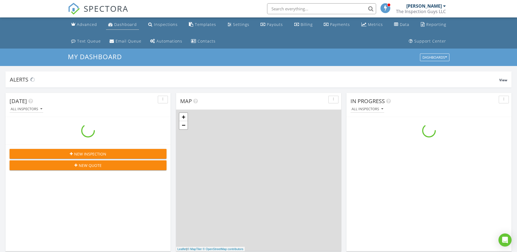
scroll to position [504, 525]
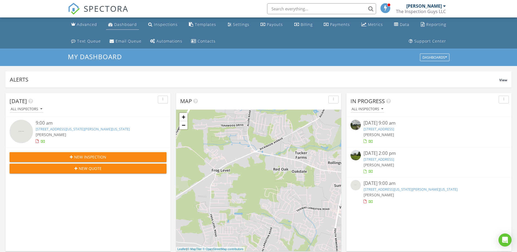
click at [133, 23] on div "Dashboard" at bounding box center [125, 24] width 23 height 5
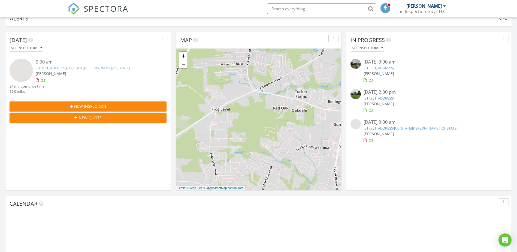
scroll to position [82, 0]
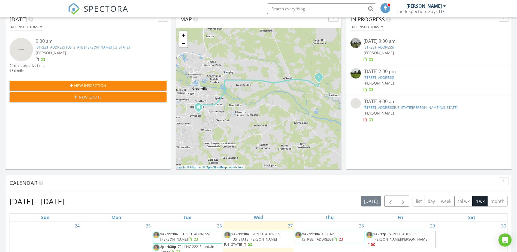
click at [62, 47] on link "4709 Virginia Dare Dr, Washington, NC 27889" at bounding box center [83, 47] width 94 height 5
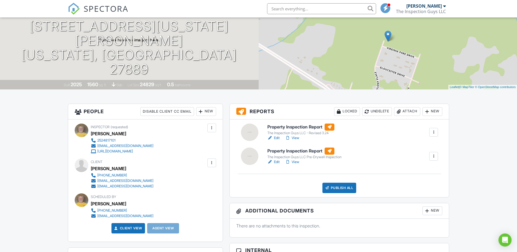
scroll to position [82, 0]
